Goal: Register for event/course

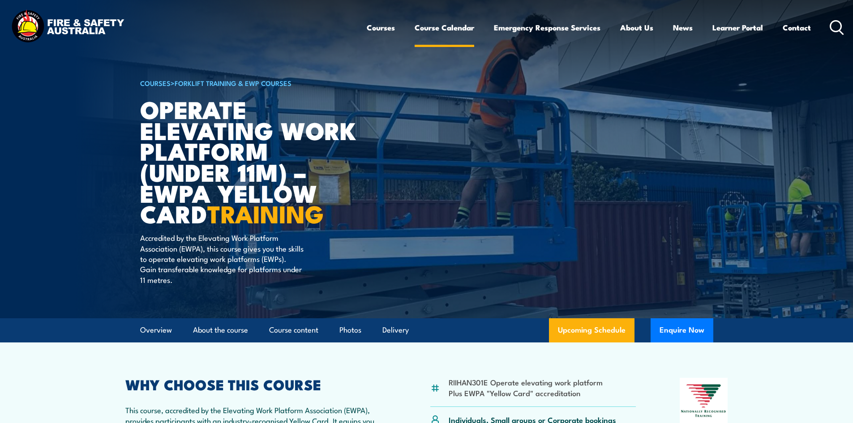
click at [441, 27] on link "Course Calendar" at bounding box center [445, 28] width 60 height 24
